Goal: Check status: Check status

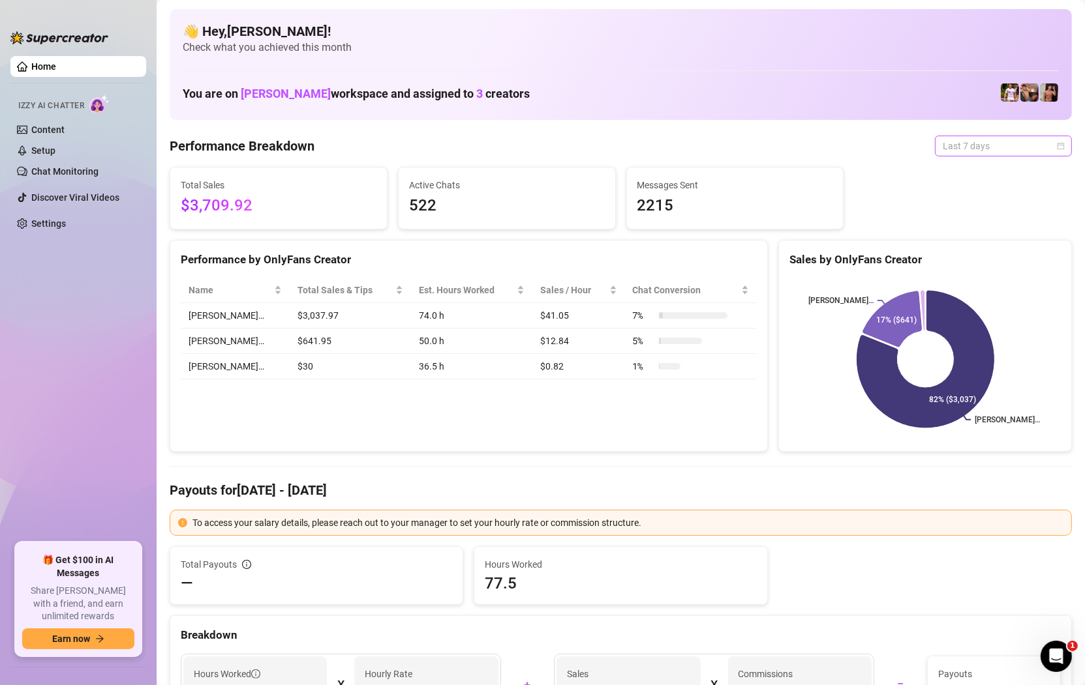
click at [982, 143] on span "Last 7 days" at bounding box center [1002, 146] width 121 height 20
click at [977, 258] on div "Custom date" at bounding box center [1003, 256] width 116 height 14
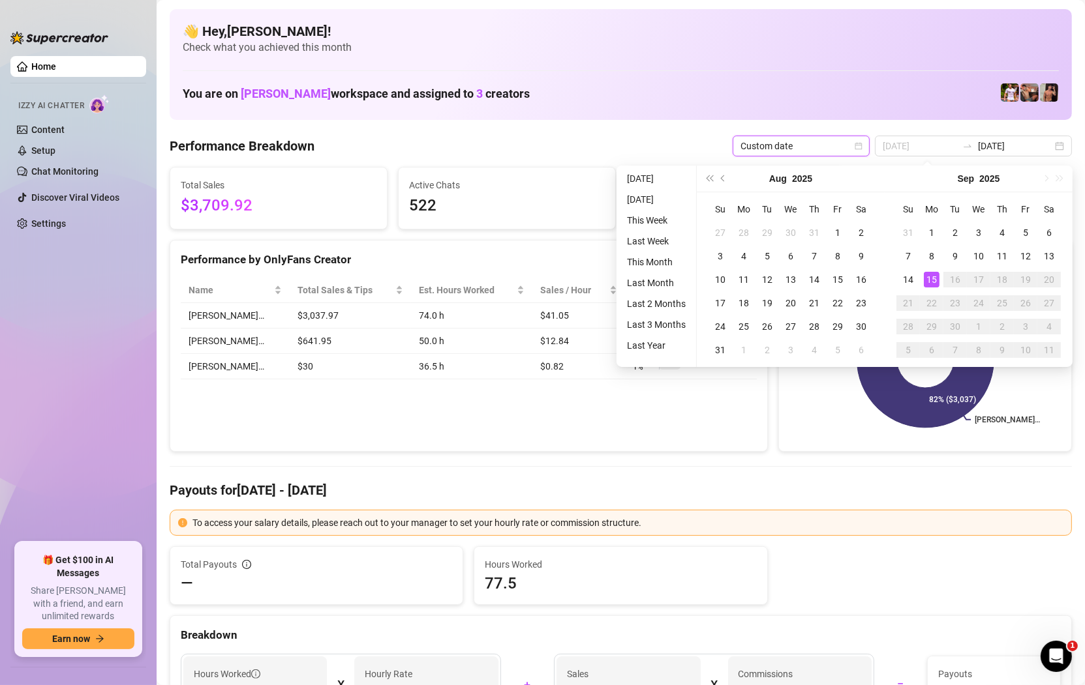
type input "[DATE]"
click at [927, 285] on div "15" at bounding box center [932, 280] width 16 height 16
type input "[DATE]"
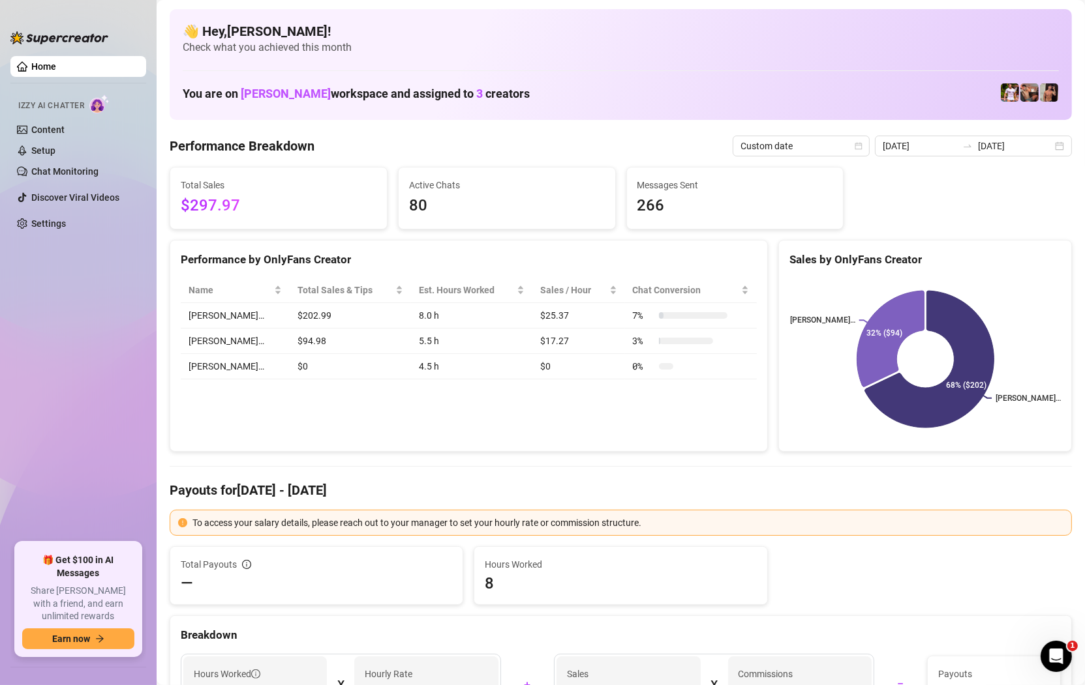
click at [924, 285] on rect at bounding box center [925, 359] width 272 height 163
click at [1032, 143] on input "[DATE]" at bounding box center [1015, 146] width 74 height 14
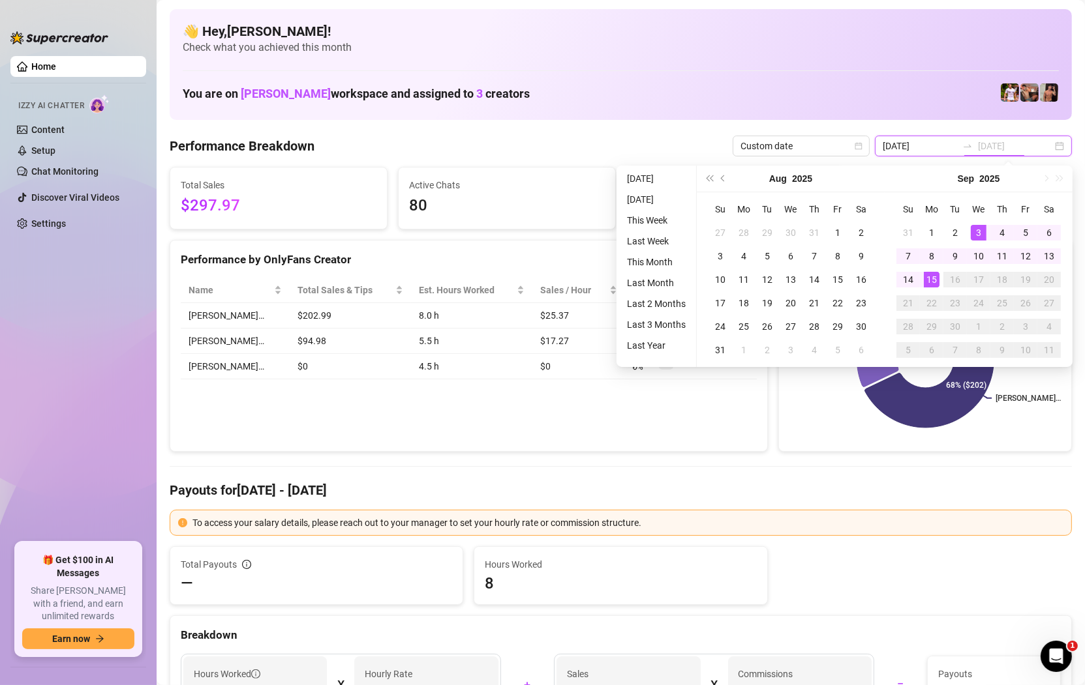
type input "[DATE]"
click at [933, 286] on div "15" at bounding box center [932, 280] width 16 height 16
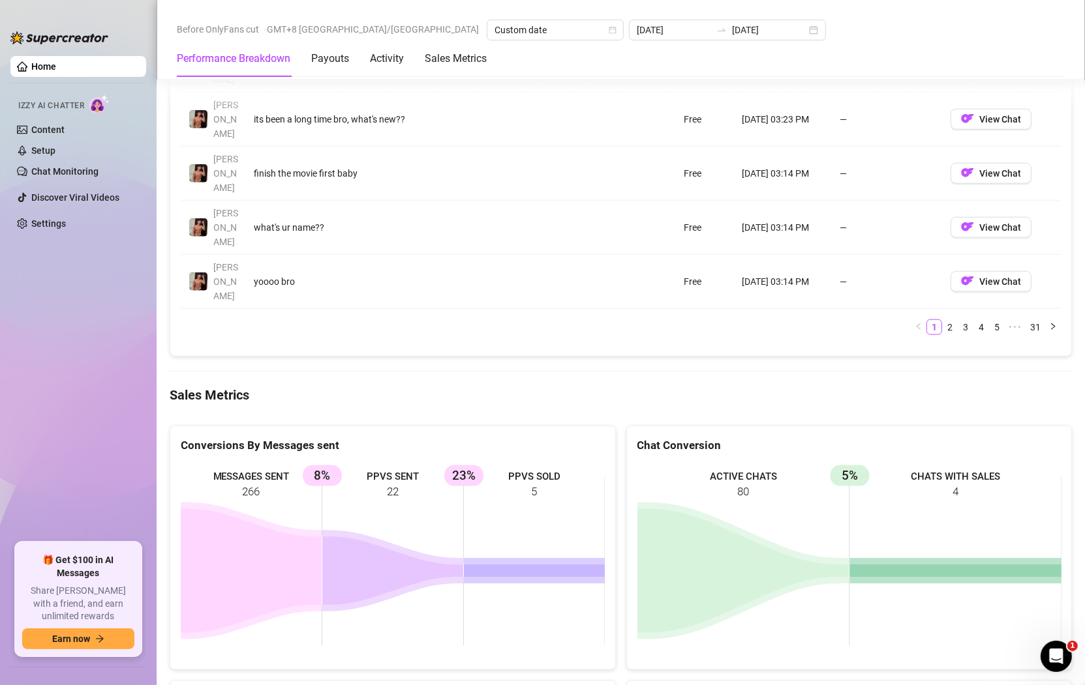
scroll to position [1644, 0]
